Goal: Obtain resource: Download file/media

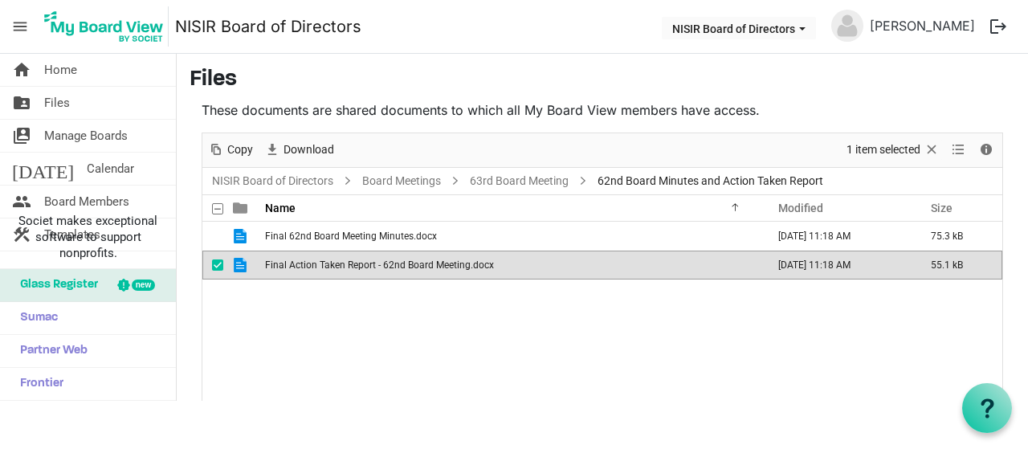
scroll to position [2572, 0]
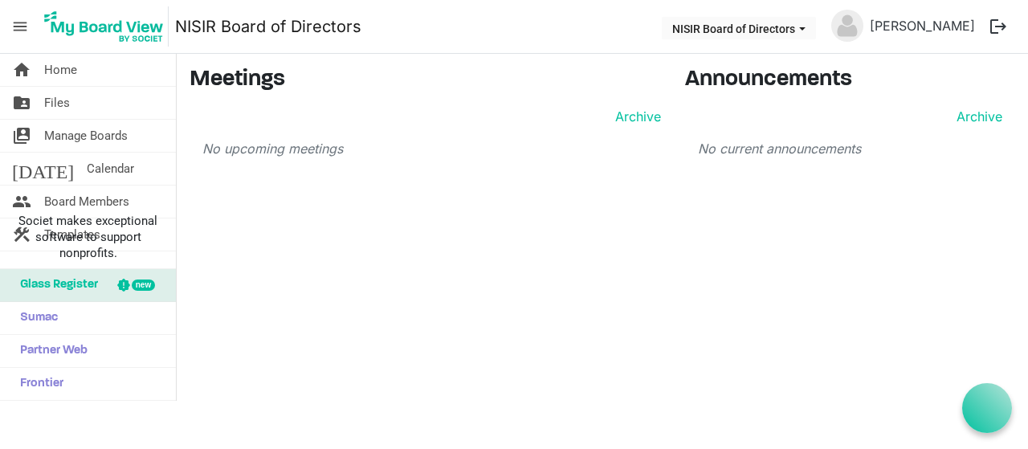
scroll to position [2572, 0]
click at [71, 102] on link "folder_shared Files" at bounding box center [88, 103] width 176 height 32
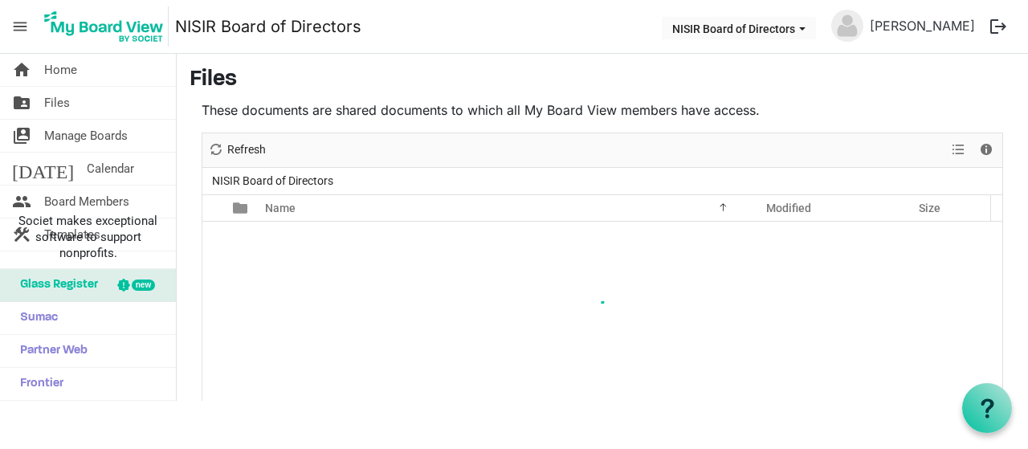
scroll to position [2572, 0]
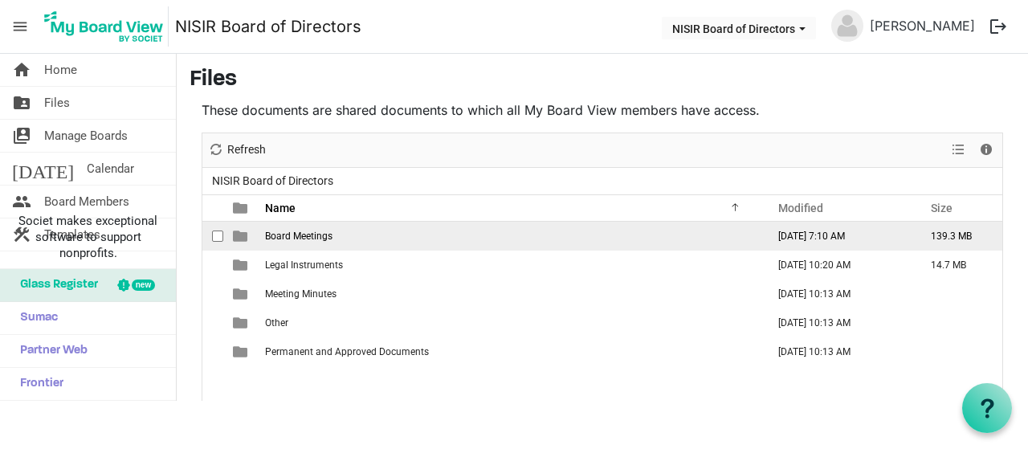
click at [370, 232] on td "Board Meetings" at bounding box center [510, 236] width 501 height 29
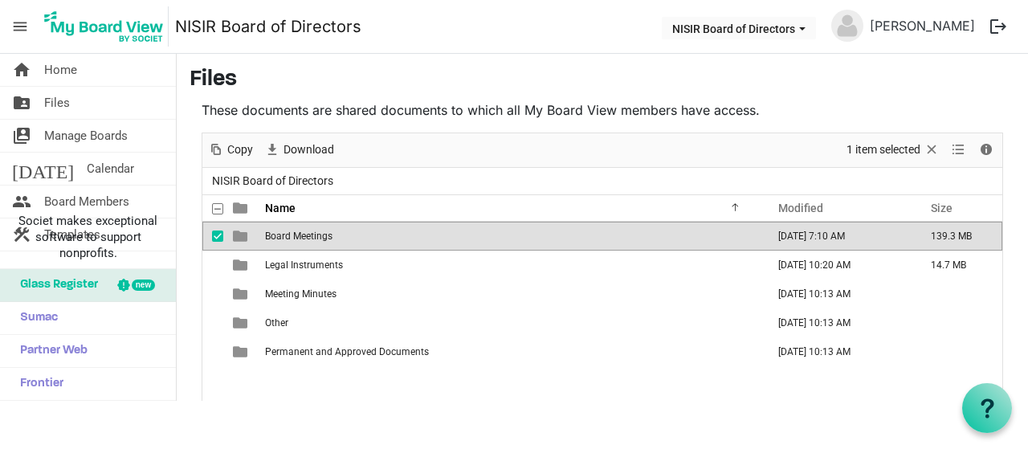
click at [370, 232] on td "Board Meetings" at bounding box center [510, 236] width 501 height 29
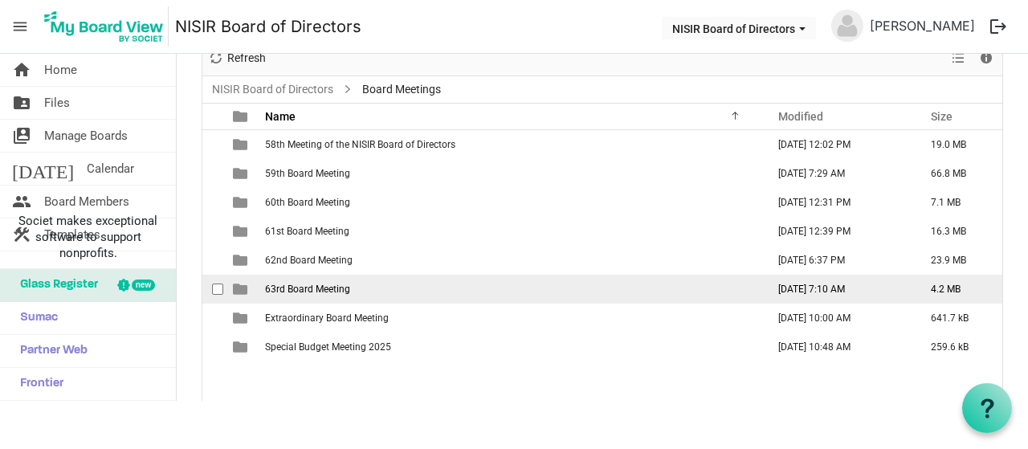
click at [390, 291] on td "63rd Board Meeting" at bounding box center [510, 289] width 501 height 29
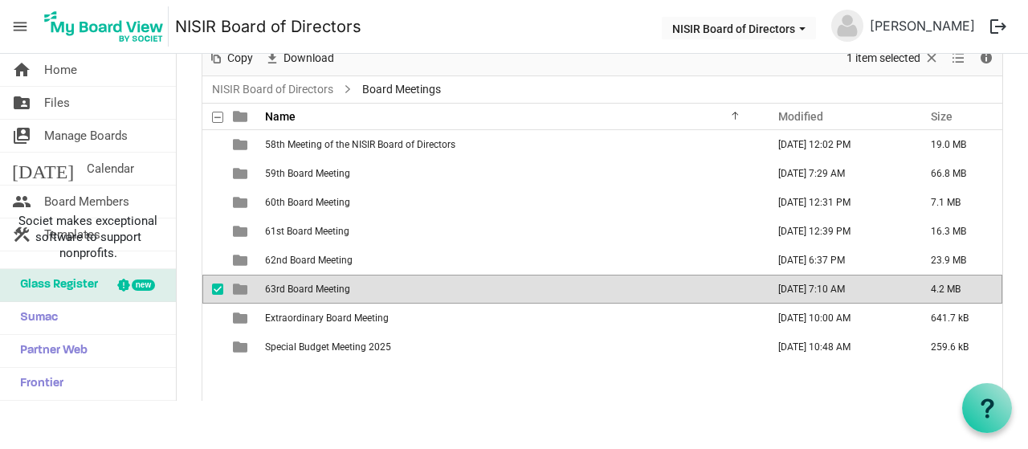
click at [390, 291] on td "63rd Board Meeting" at bounding box center [510, 289] width 501 height 29
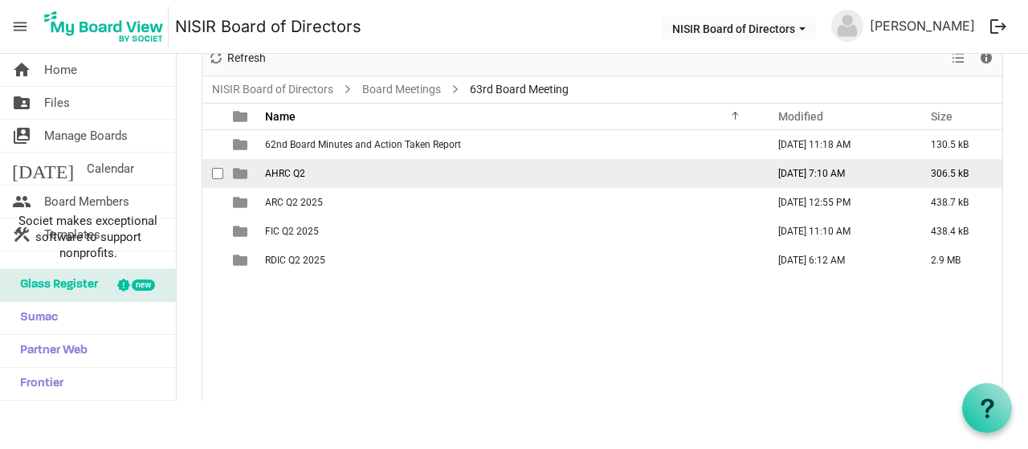
click at [390, 163] on td "AHRC Q2" at bounding box center [510, 173] width 501 height 29
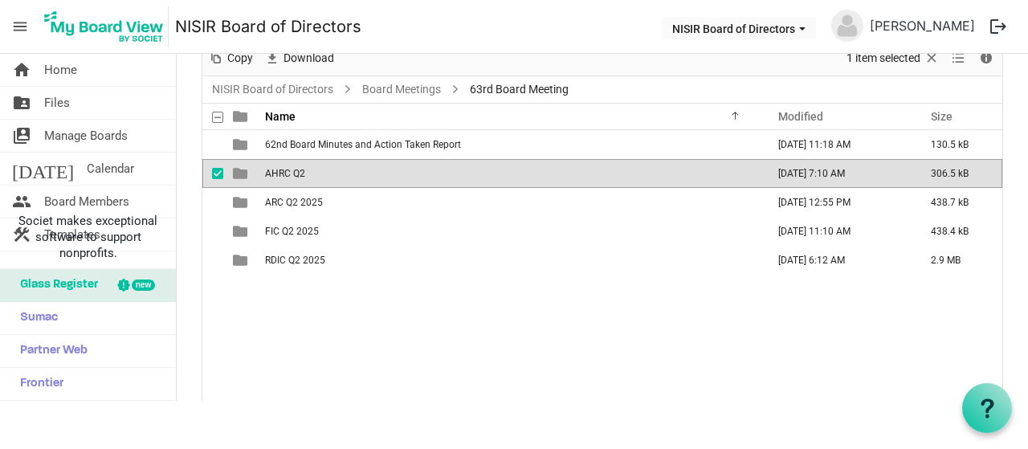
click at [390, 163] on td "AHRC Q2" at bounding box center [510, 173] width 501 height 29
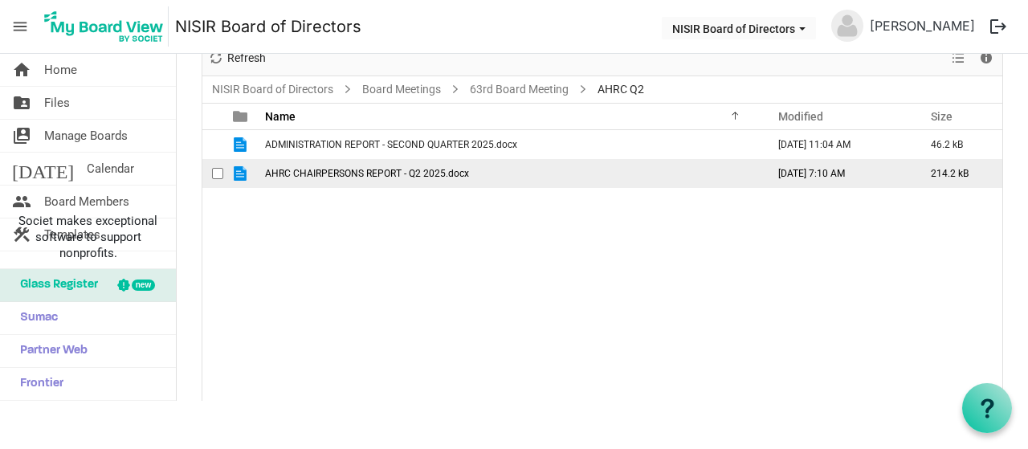
click at [444, 172] on span "AHRC CHAIRPERSONS REPORT - Q2 2025.docx" at bounding box center [367, 173] width 204 height 11
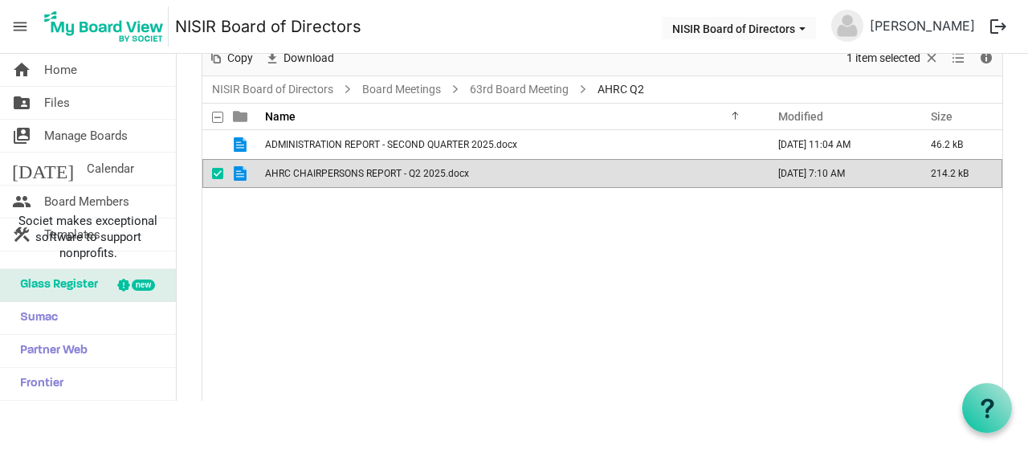
click at [444, 172] on span "AHRC CHAIRPERSONS REPORT - Q2 2025.docx" at bounding box center [367, 173] width 204 height 11
click at [445, 283] on div "ADMINISTRATION REPORT - SECOND QUARTER 2025.docx September 16, 2025 11:04 AM 46…" at bounding box center [602, 266] width 800 height 272
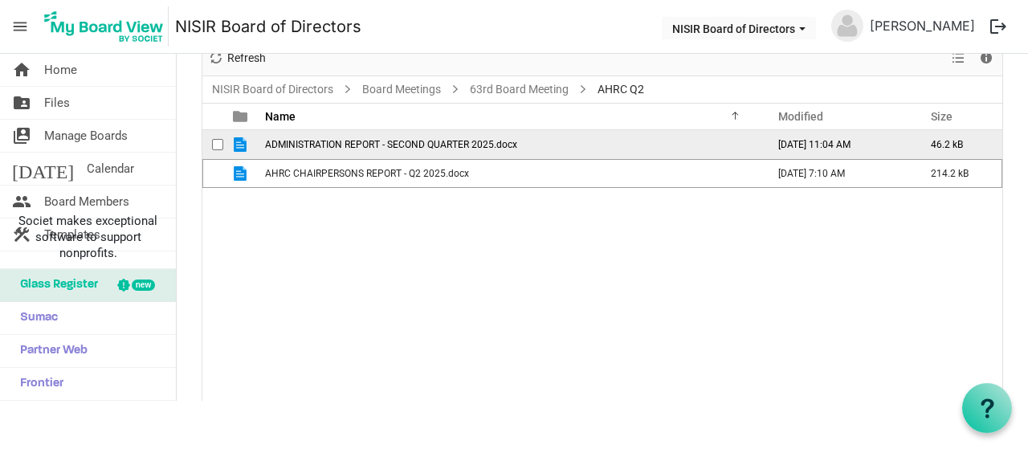
click at [467, 146] on span "ADMINISTRATION REPORT - SECOND QUARTER 2025.docx" at bounding box center [391, 144] width 252 height 11
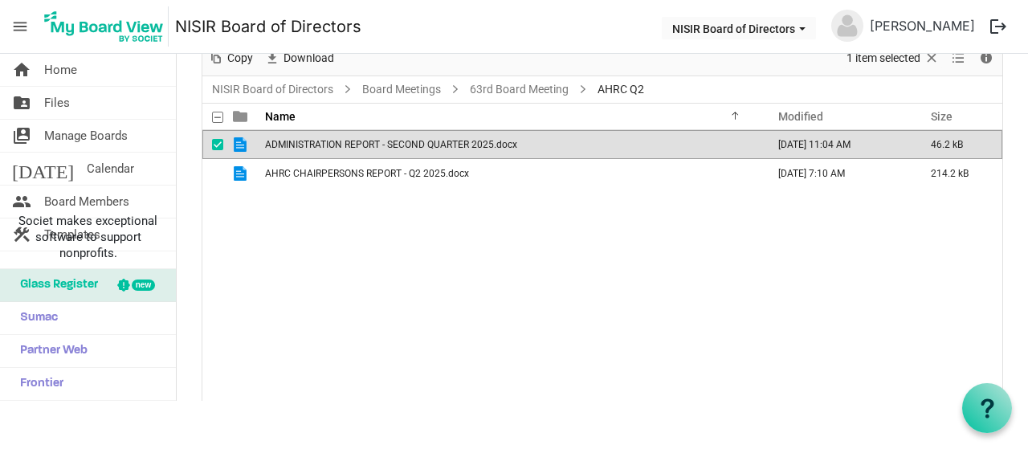
click at [467, 146] on span "ADMINISTRATION REPORT - SECOND QUARTER 2025.docx" at bounding box center [391, 144] width 252 height 11
